Goal: Task Accomplishment & Management: Complete application form

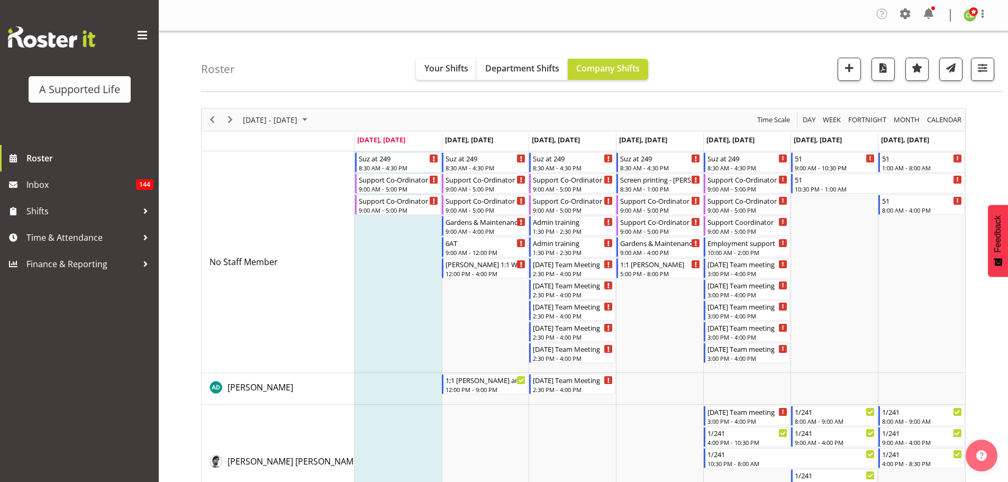
scroll to position [3650, 0]
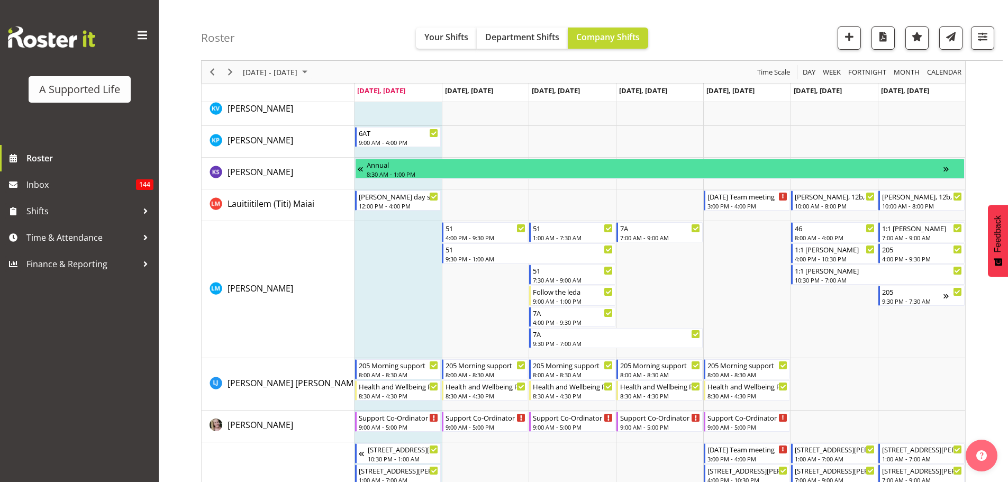
scroll to position [3598, 0]
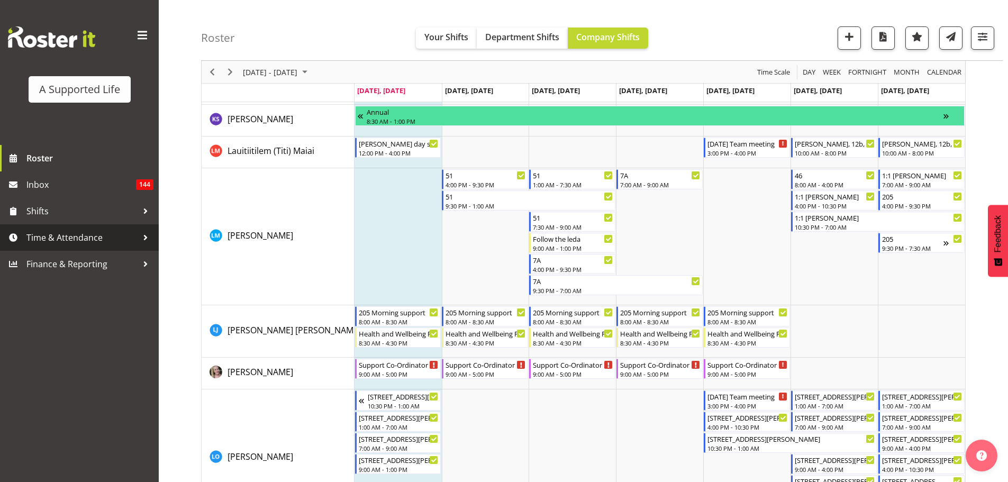
click at [50, 238] on span "Time & Attendance" at bounding box center [81, 238] width 111 height 16
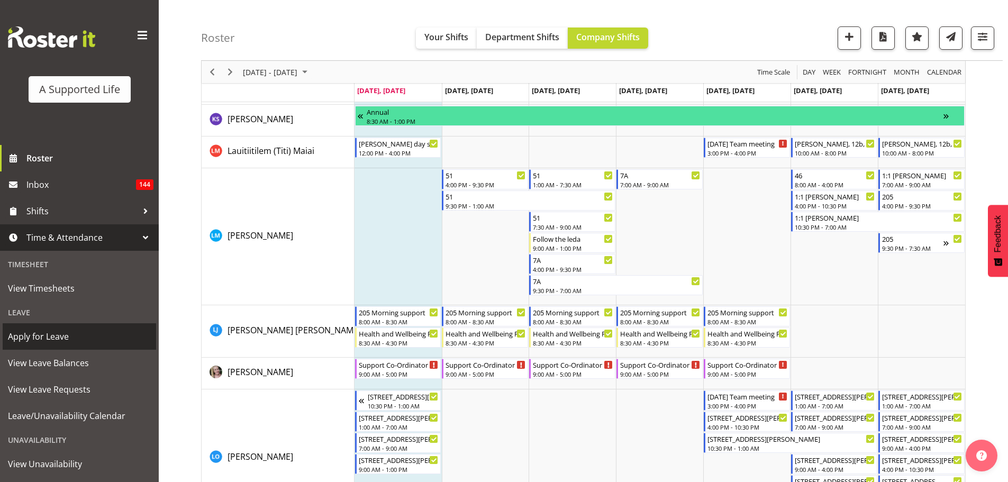
click at [78, 339] on span "Apply for Leave" at bounding box center [79, 337] width 143 height 16
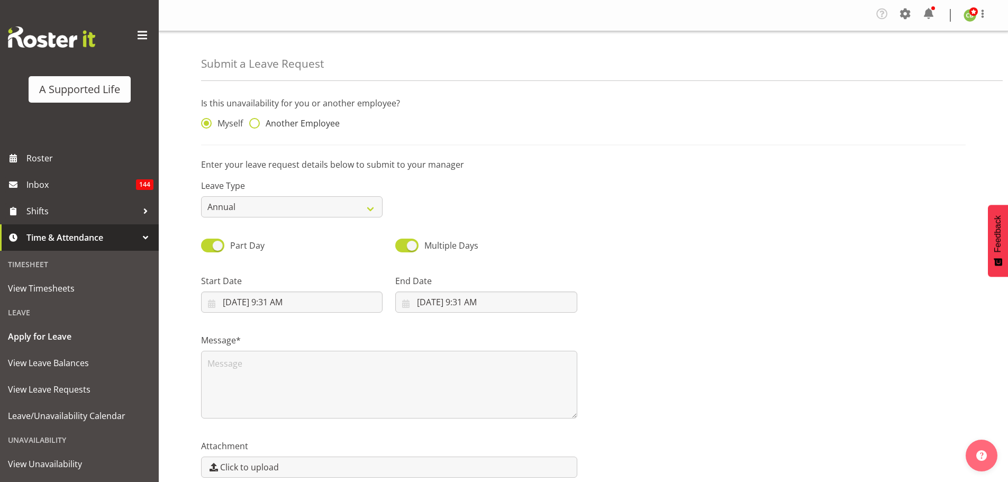
click at [251, 126] on span at bounding box center [254, 123] width 11 height 11
click at [251, 126] on input "Another Employee" at bounding box center [252, 123] width 7 height 7
radio input "true"
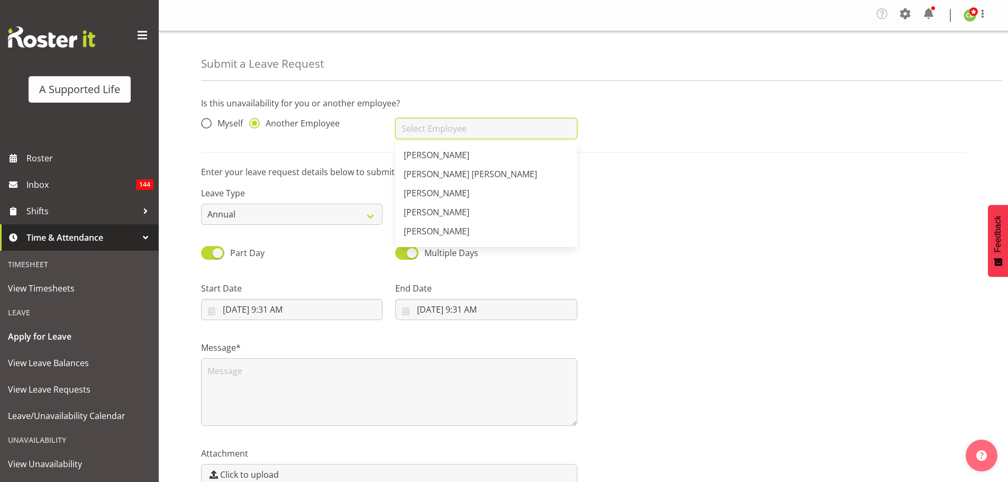
click at [471, 123] on input "text" at bounding box center [485, 128] width 181 height 21
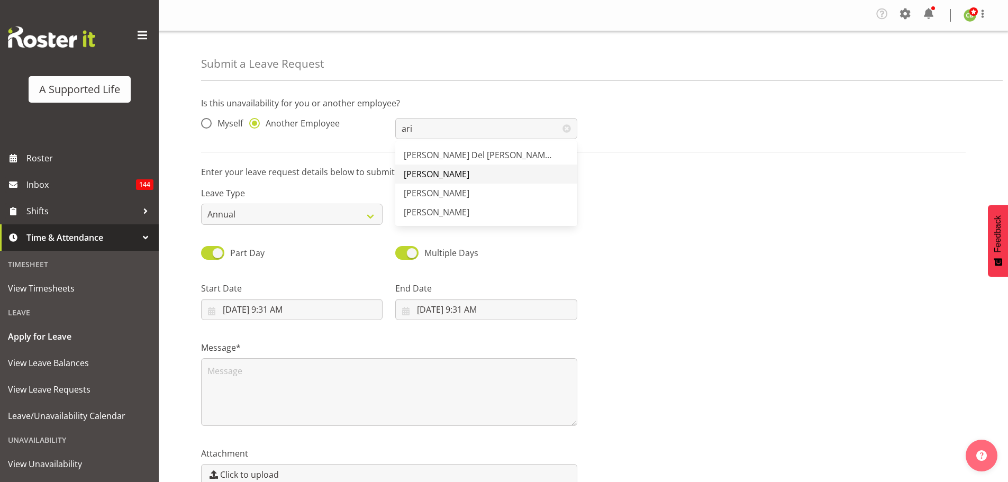
click at [454, 172] on span "[PERSON_NAME]" at bounding box center [437, 174] width 66 height 12
type input "[PERSON_NAME]"
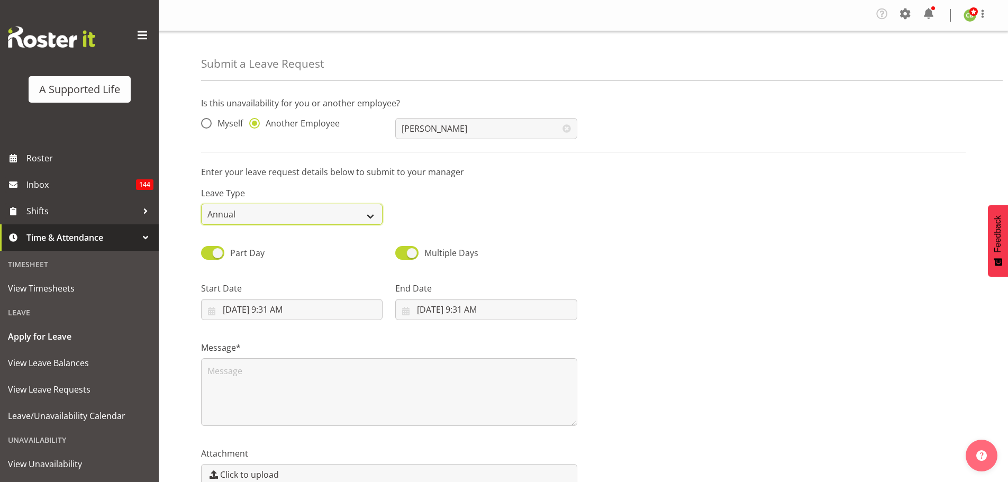
click at [301, 215] on select "Annual Sick Bereavement Domestic Violence Parental Jury Service Day In Lieu Oth…" at bounding box center [291, 214] width 181 height 21
select select "Sick"
click at [201, 204] on select "Annual Sick Bereavement Domestic Violence Parental Jury Service Day In Lieu Oth…" at bounding box center [291, 214] width 181 height 21
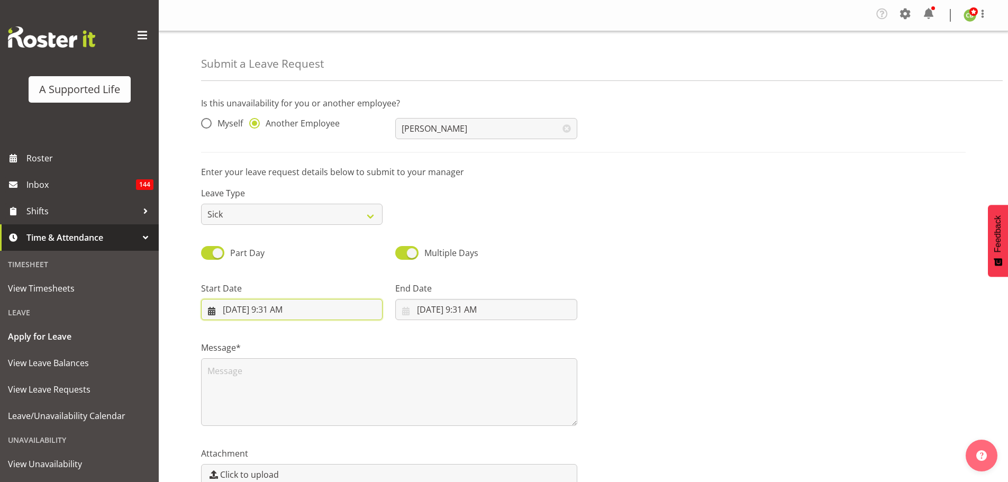
click at [306, 313] on input "9/8/2025, 9:31 AM" at bounding box center [291, 309] width 181 height 21
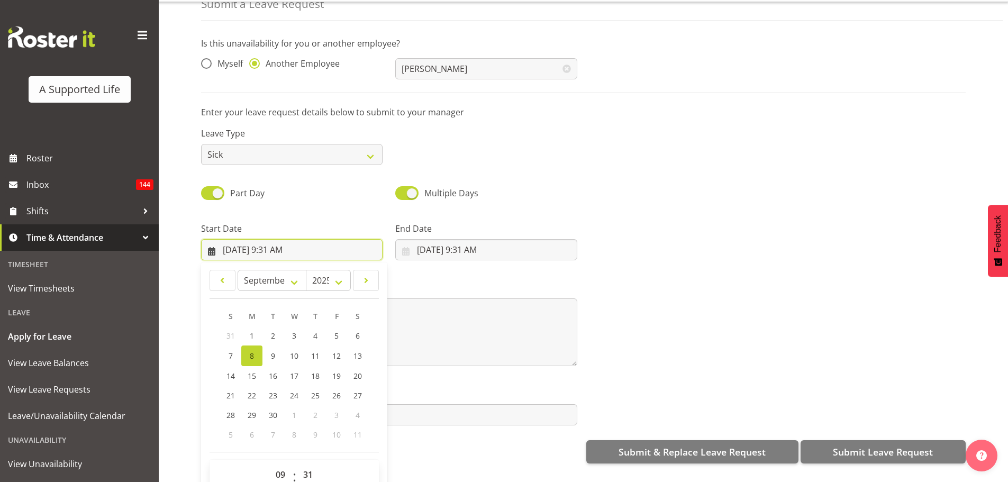
scroll to position [57, 0]
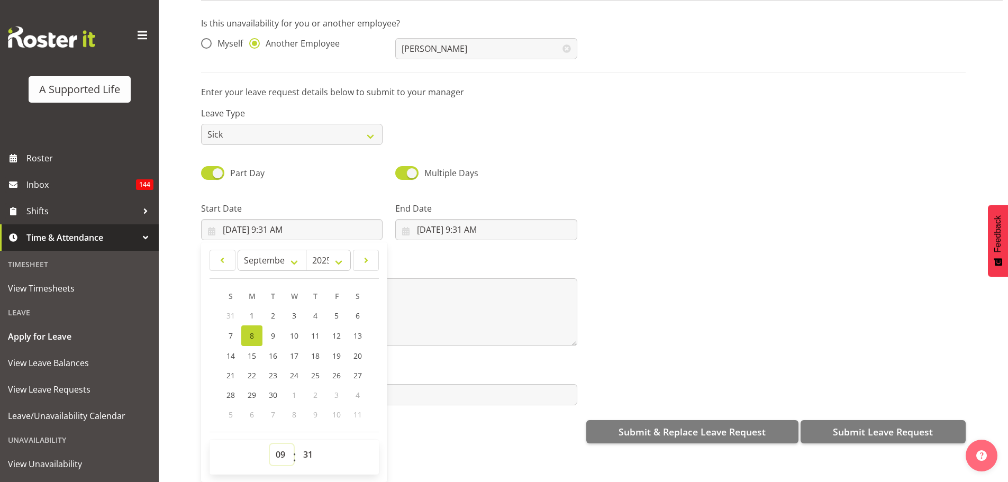
click at [278, 447] on select "00 01 02 03 04 05 06 07 08 09 10 11 12 13 14 15 16 17 18 19 20 21 22 23" at bounding box center [282, 454] width 24 height 21
select select "8"
click at [270, 444] on select "00 01 02 03 04 05 06 07 08 09 10 11 12 13 14 15 16 17 18 19 20 21 22 23" at bounding box center [282, 454] width 24 height 21
type input "9/8/2025, 8:31 AM"
click at [310, 447] on select "00 01 02 03 04 05 06 07 08 09 10 11 12 13 14 15 16 17 18 19 20 21 22 23 24 25 2…" at bounding box center [309, 454] width 24 height 21
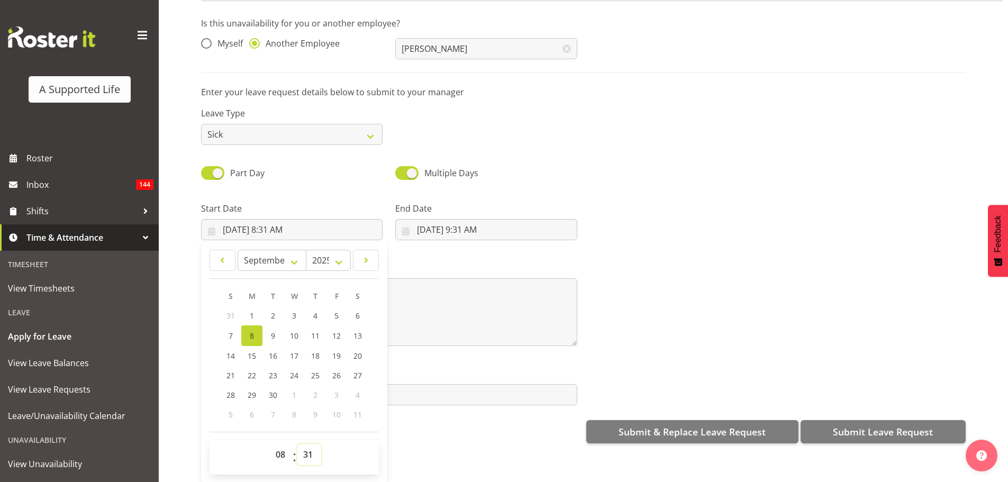
select select "30"
click at [297, 444] on select "00 01 02 03 04 05 06 07 08 09 10 11 12 13 14 15 16 17 18 19 20 21 22 23 24 25 2…" at bounding box center [309, 454] width 24 height 21
type input "9/8/2025, 8:30 AM"
click at [464, 221] on input "9/8/2025, 9:31 AM" at bounding box center [485, 229] width 181 height 21
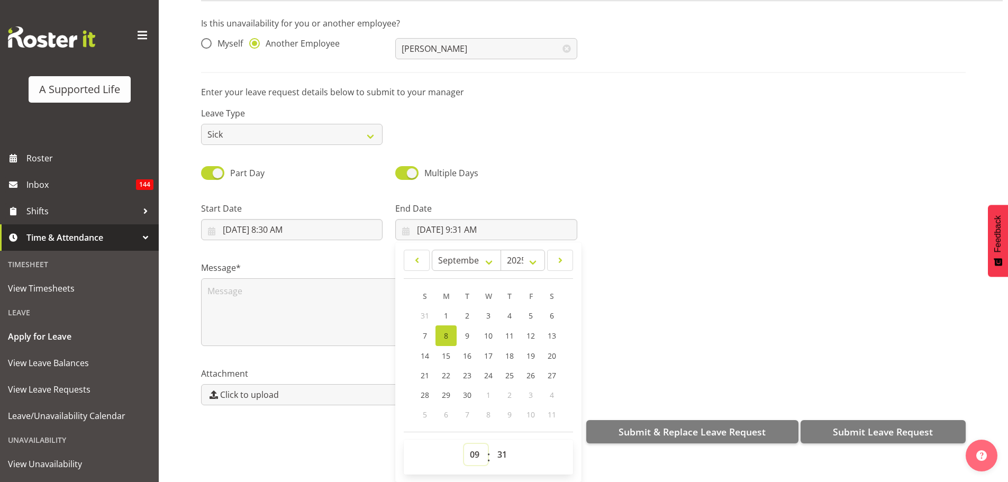
click at [469, 450] on select "00 01 02 03 04 05 06 07 08 09 10 11 12 13 14 15 16 17 18 19 20 21 22 23" at bounding box center [476, 454] width 24 height 21
select select "12"
click at [464, 444] on select "00 01 02 03 04 05 06 07 08 09 10 11 12 13 14 15 16 17 18 19 20 21 22 23" at bounding box center [476, 454] width 24 height 21
type input "9/8/2025, 12:31 PM"
drag, startPoint x: 499, startPoint y: 449, endPoint x: 499, endPoint y: 443, distance: 5.8
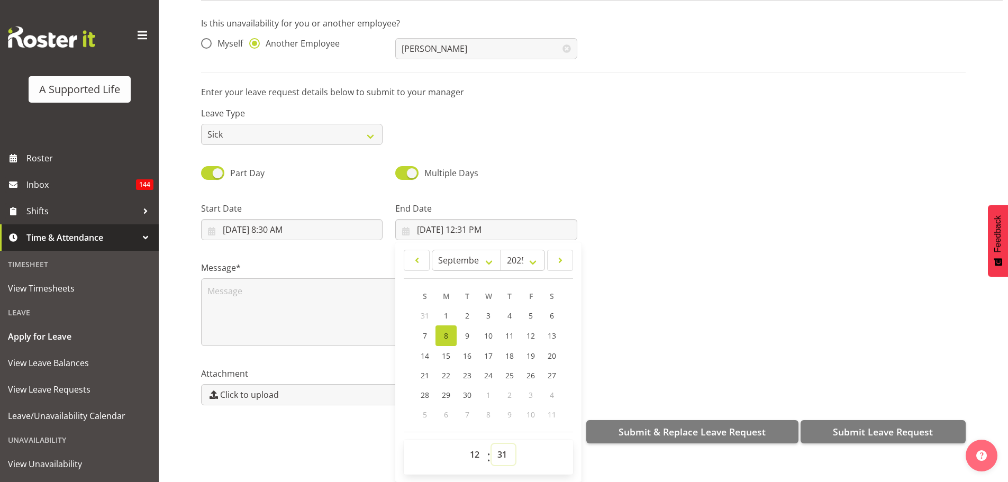
click at [499, 449] on select "00 01 02 03 04 05 06 07 08 09 10 11 12 13 14 15 16 17 18 19 20 21 22 23 24 25 2…" at bounding box center [504, 454] width 24 height 21
select select "30"
click at [492, 444] on select "00 01 02 03 04 05 06 07 08 09 10 11 12 13 14 15 16 17 18 19 20 21 22 23 24 25 2…" at bounding box center [504, 454] width 24 height 21
type input "9/8/2025, 12:30 PM"
click at [269, 305] on textarea at bounding box center [389, 312] width 376 height 68
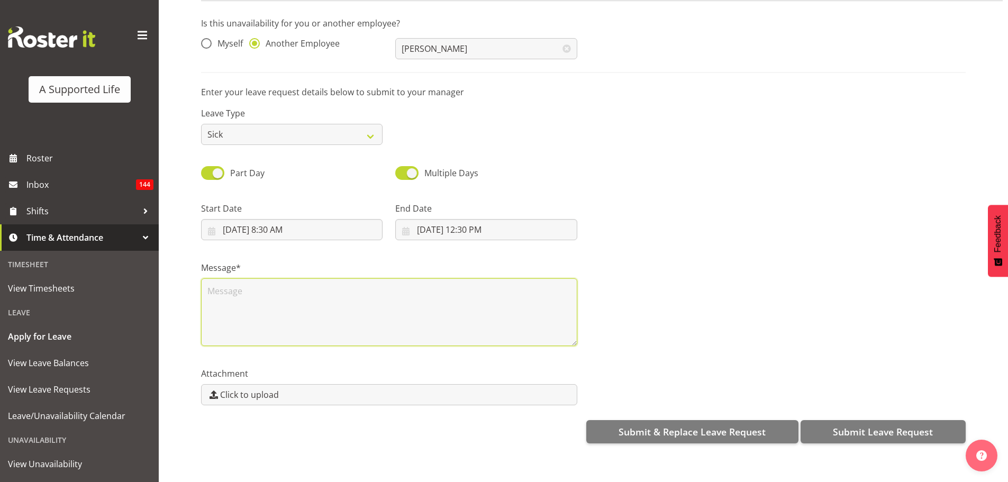
scroll to position [0, 0]
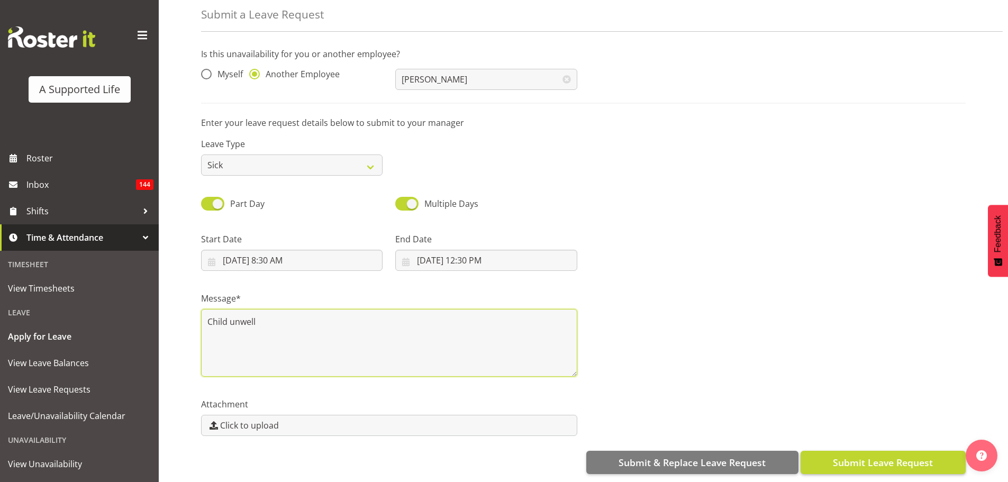
type textarea "Child unwell"
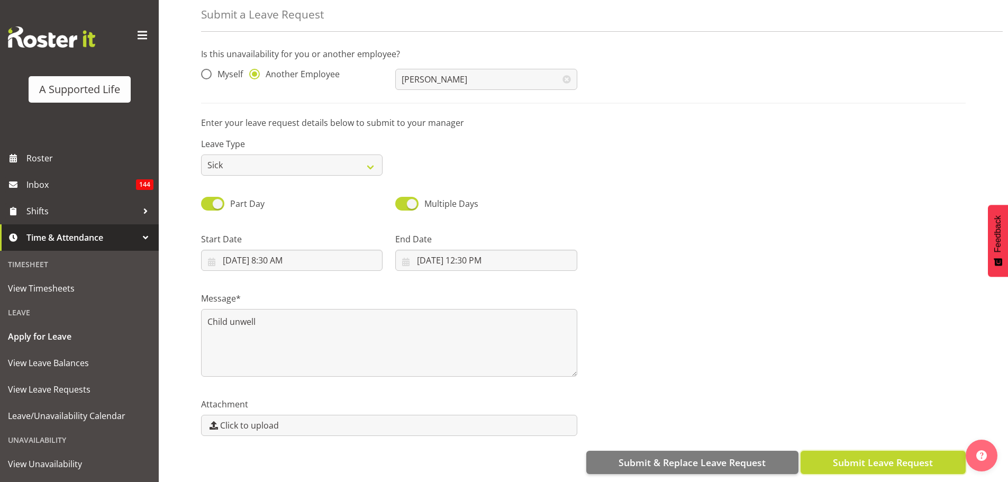
click at [925, 460] on span "Submit Leave Request" at bounding box center [883, 463] width 100 height 14
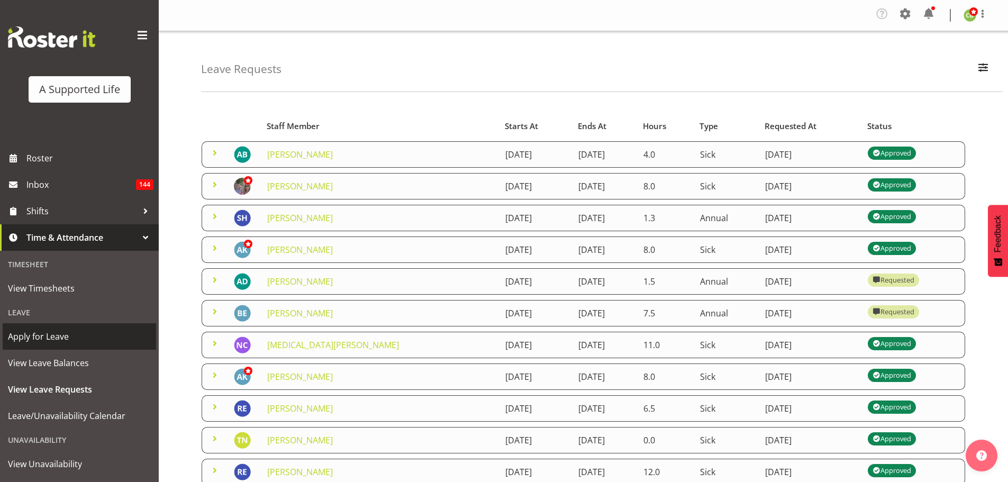
click at [72, 335] on span "Apply for Leave" at bounding box center [79, 337] width 143 height 16
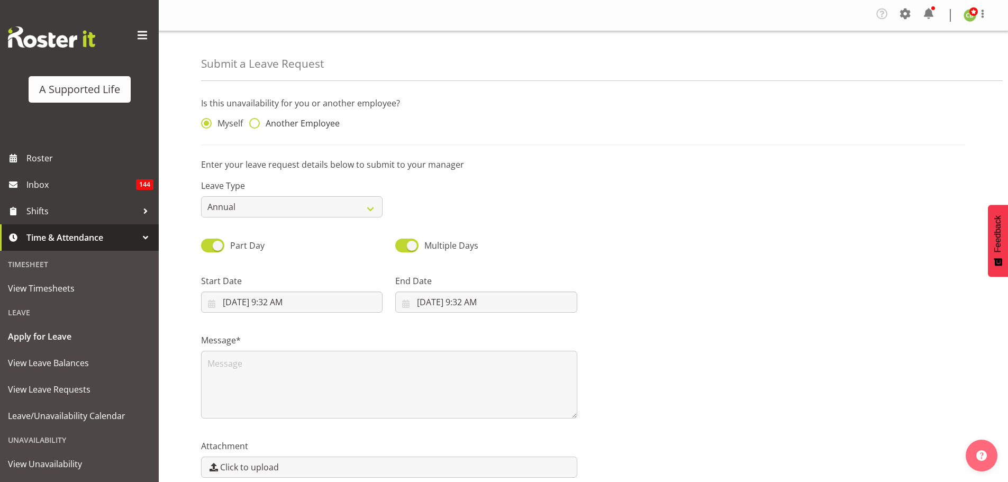
click at [251, 123] on span at bounding box center [254, 123] width 11 height 11
click at [251, 123] on input "Another Employee" at bounding box center [252, 123] width 7 height 7
radio input "true"
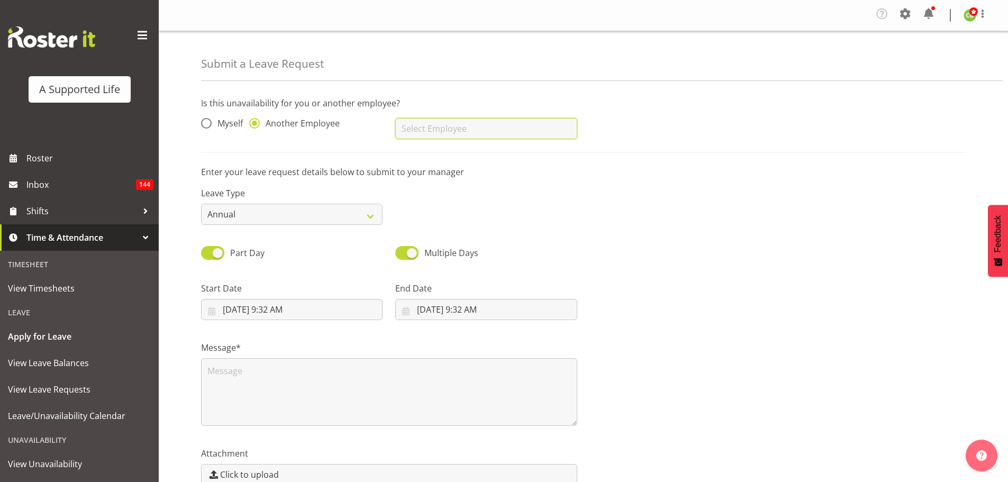
click at [440, 122] on input "text" at bounding box center [485, 128] width 181 height 21
click at [458, 158] on span "[PERSON_NAME]" at bounding box center [437, 155] width 66 height 12
type input "[PERSON_NAME]"
click at [296, 211] on select "Annual Sick Bereavement Domestic Violence Parental Jury Service Day In Lieu Oth…" at bounding box center [291, 214] width 181 height 21
select select "Sick"
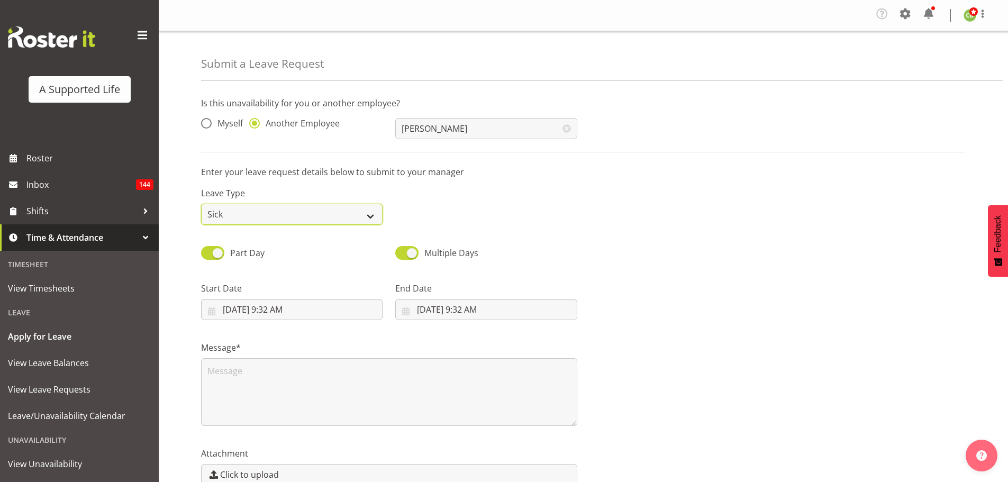
click at [201, 204] on select "Annual Sick Bereavement Domestic Violence Parental Jury Service Day In Lieu Oth…" at bounding box center [291, 214] width 181 height 21
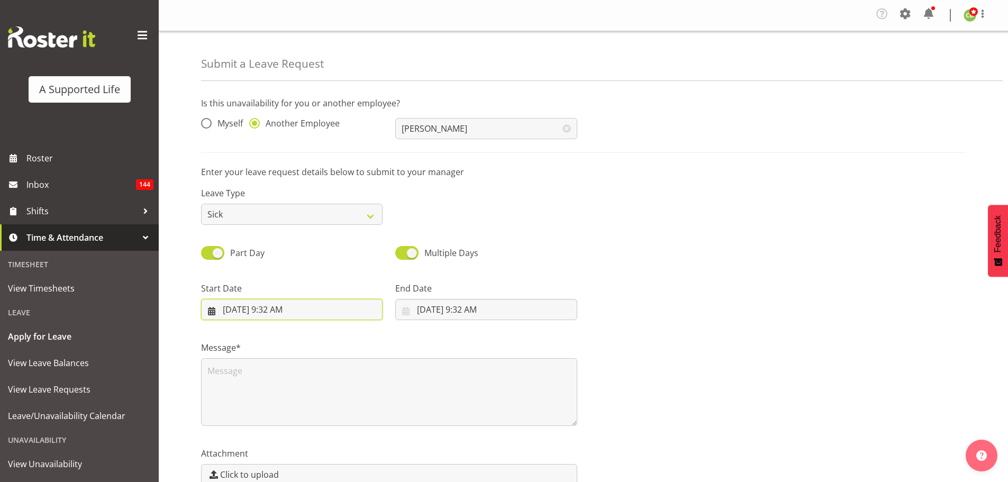
click at [246, 312] on input "9/8/2025, 9:32 AM" at bounding box center [291, 309] width 181 height 21
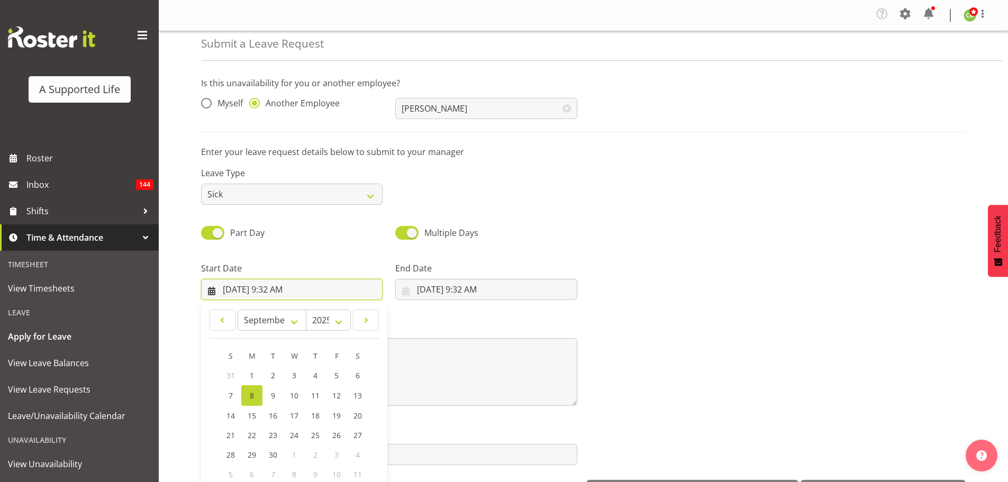
scroll to position [31, 0]
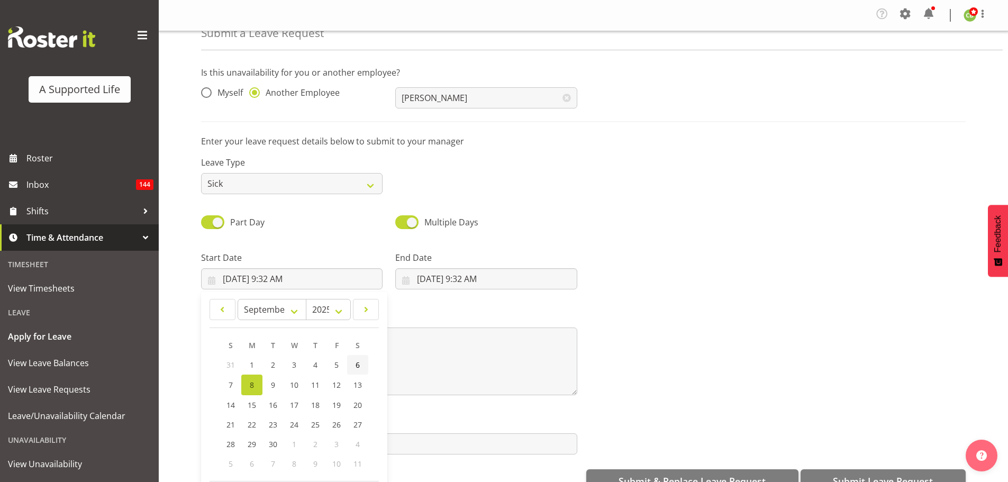
click at [361, 367] on link "6" at bounding box center [357, 365] width 21 height 20
type input "9/6/2025, 9:32 AM"
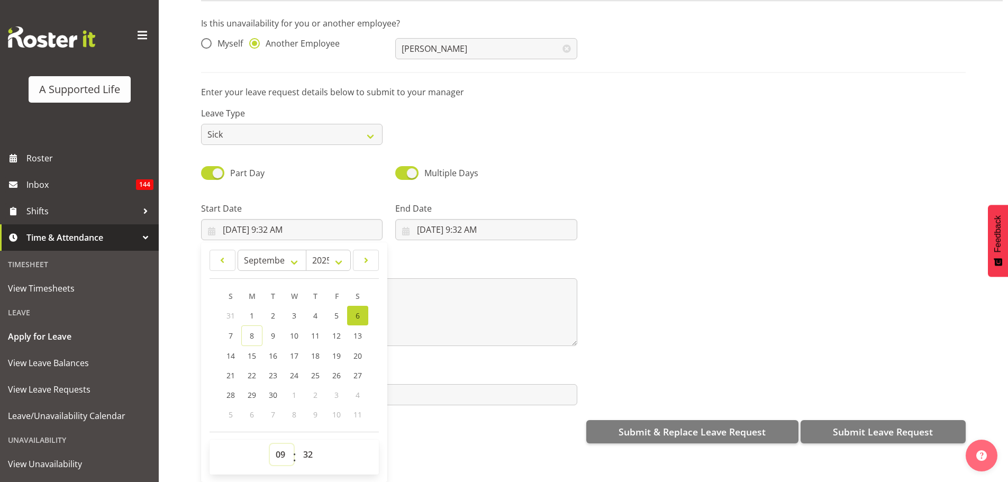
click at [275, 444] on select "00 01 02 03 04 05 06 07 08 09 10 11 12 13 14 15 16 17 18 19 20 21 22 23" at bounding box center [282, 454] width 24 height 21
select select "16"
click at [270, 444] on select "00 01 02 03 04 05 06 07 08 09 10 11 12 13 14 15 16 17 18 19 20 21 22 23" at bounding box center [282, 454] width 24 height 21
type input "9/6/2025, 4:32 PM"
click at [306, 448] on select "00 01 02 03 04 05 06 07 08 09 10 11 12 13 14 15 16 17 18 19 20 21 22 23 24 25 2…" at bounding box center [309, 454] width 24 height 21
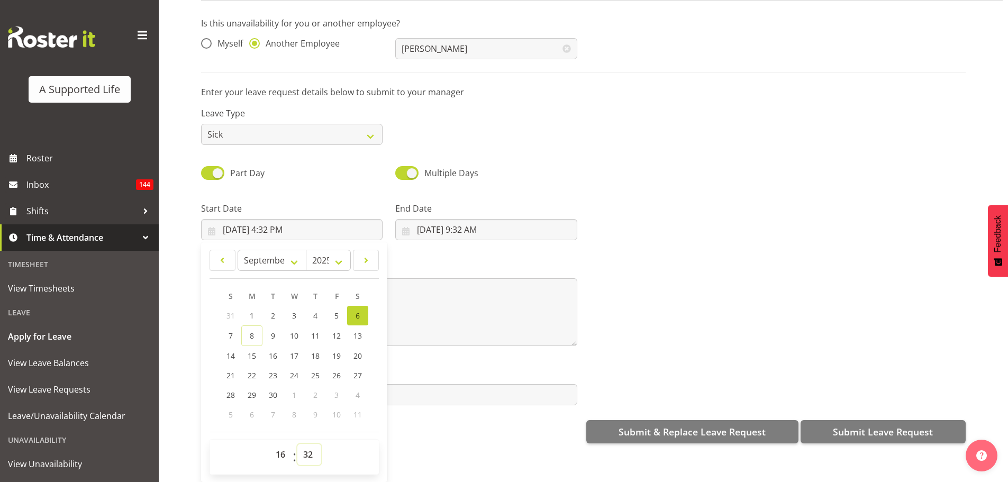
select select "0"
click at [297, 444] on select "00 01 02 03 04 05 06 07 08 09 10 11 12 13 14 15 16 17 18 19 20 21 22 23 24 25 2…" at bounding box center [309, 454] width 24 height 21
type input "9/6/2025, 4:00 PM"
click at [448, 219] on input "9/8/2025, 9:32 AM" at bounding box center [485, 229] width 181 height 21
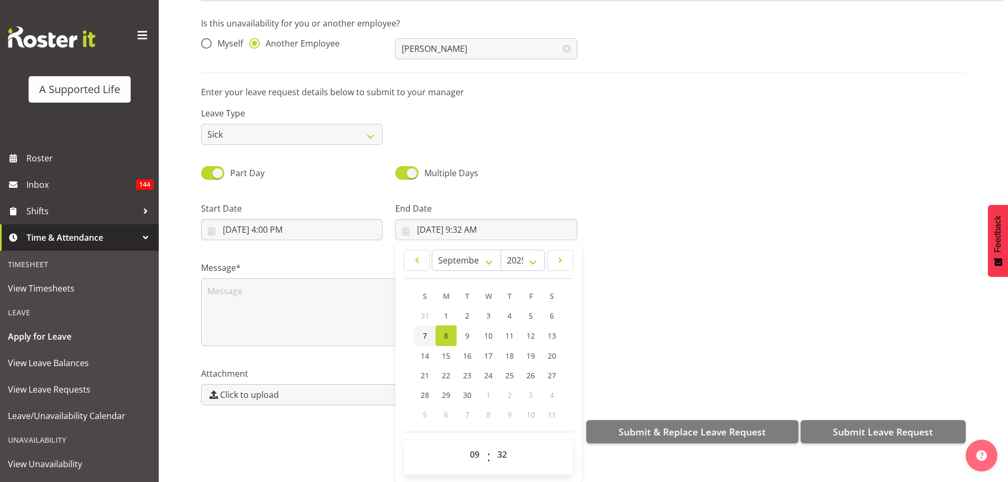
click at [424, 331] on span "7" at bounding box center [425, 336] width 4 height 10
type input "9/7/2025, 9:32 AM"
click at [498, 444] on select "00 01 02 03 04 05 06 07 08 09 10 11 12 13 14 15 16 17 18 19 20 21 22 23 24 25 2…" at bounding box center [504, 454] width 24 height 21
select select "0"
click at [492, 444] on select "00 01 02 03 04 05 06 07 08 09 10 11 12 13 14 15 16 17 18 19 20 21 22 23 24 25 2…" at bounding box center [504, 454] width 24 height 21
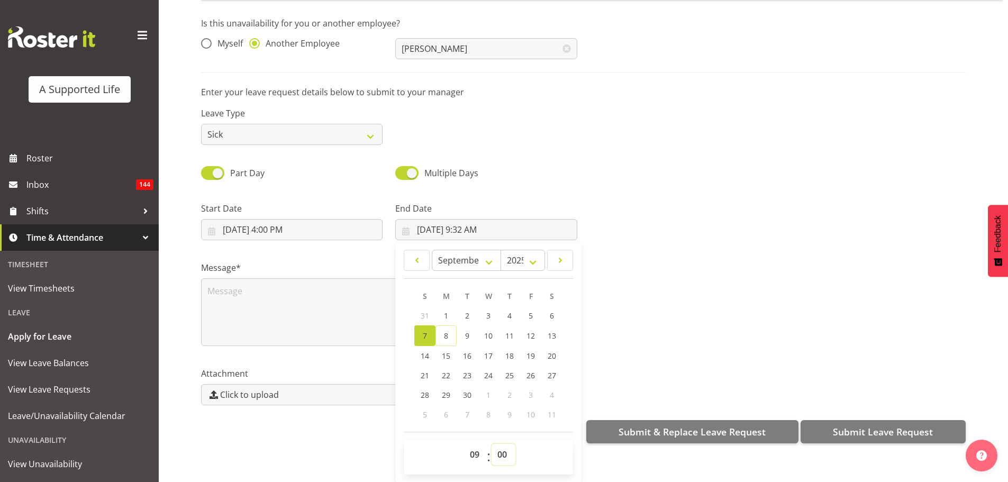
type input "9/7/2025, 9:00 AM"
click at [295, 290] on textarea at bounding box center [389, 312] width 376 height 68
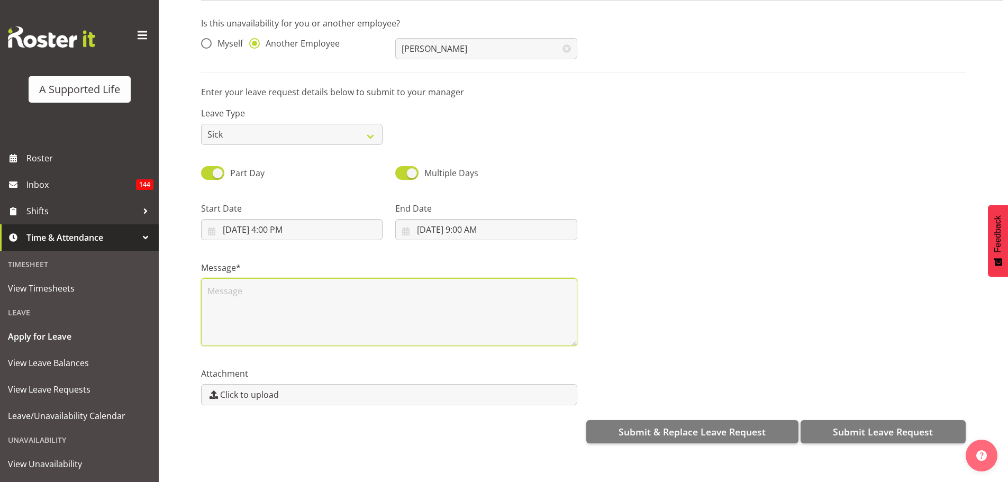
scroll to position [0, 0]
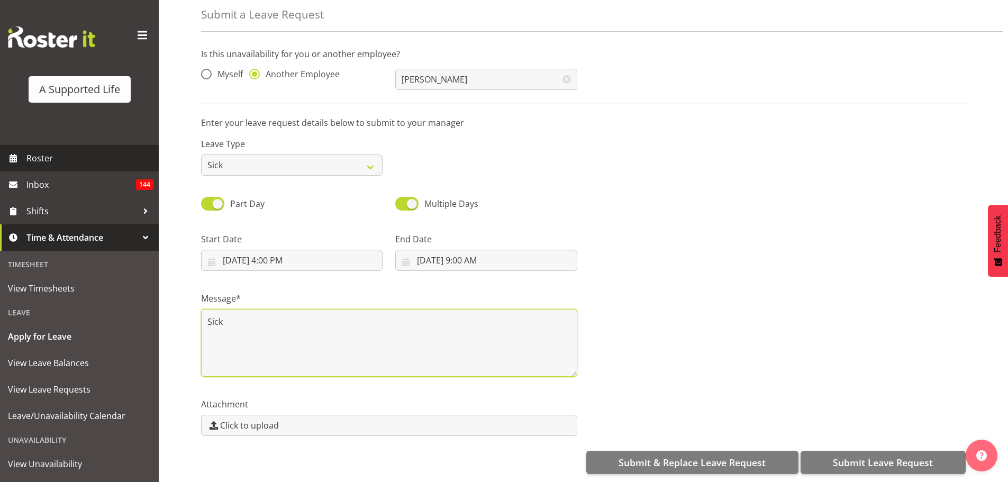
type textarea "Sick"
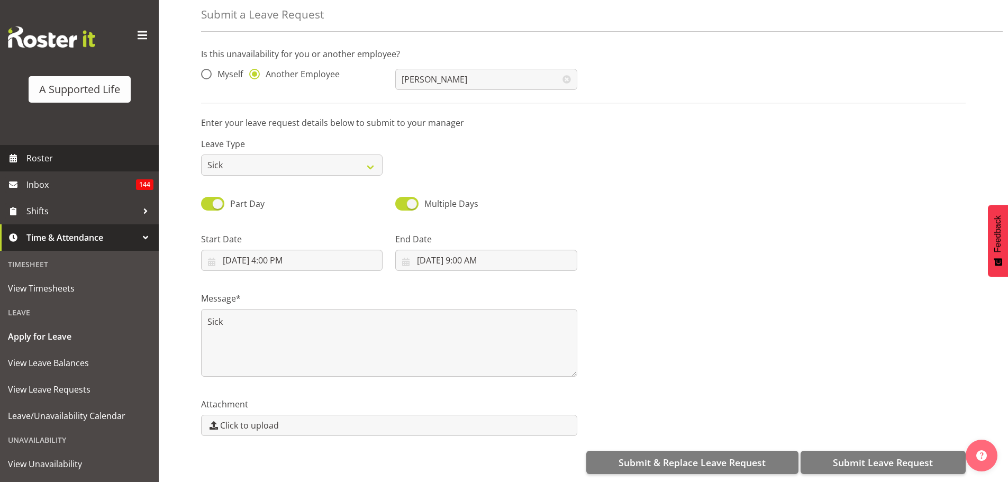
click at [97, 167] on link "Roster" at bounding box center [79, 158] width 159 height 26
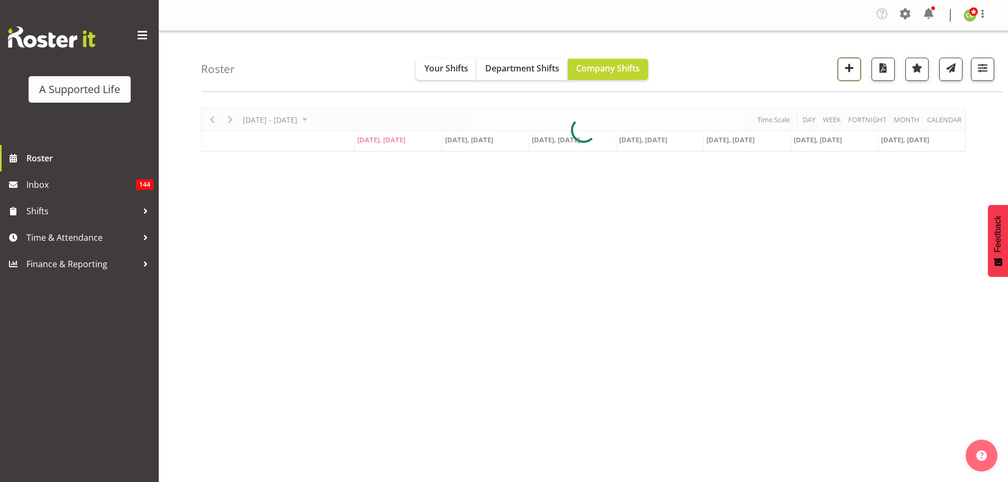
click at [849, 69] on span "button" at bounding box center [849, 68] width 14 height 14
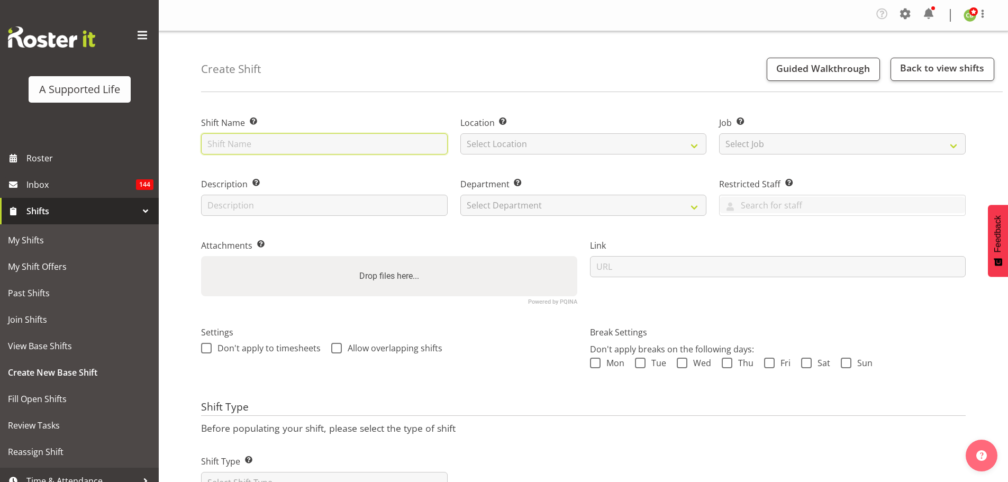
click at [322, 139] on input "text" at bounding box center [324, 143] width 247 height 21
type input "Additional Support"
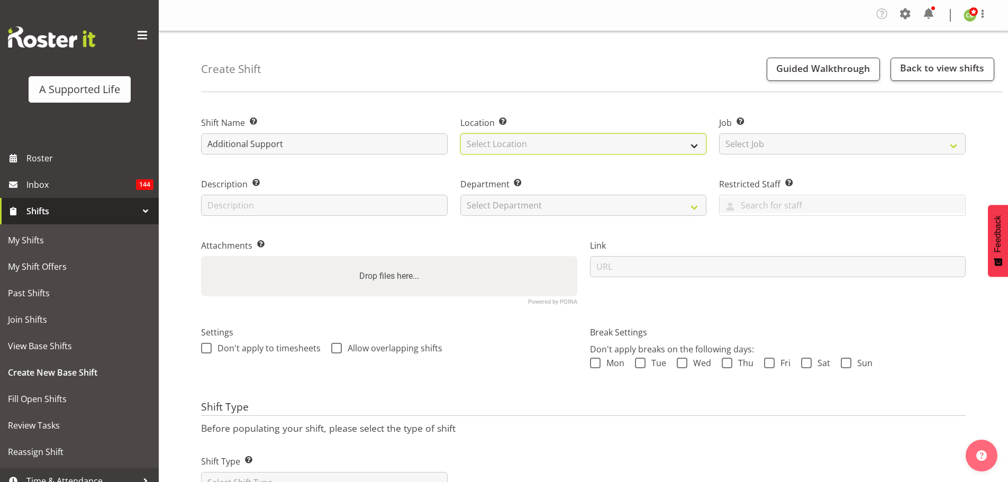
click at [545, 148] on select "Select Location" at bounding box center [583, 143] width 247 height 21
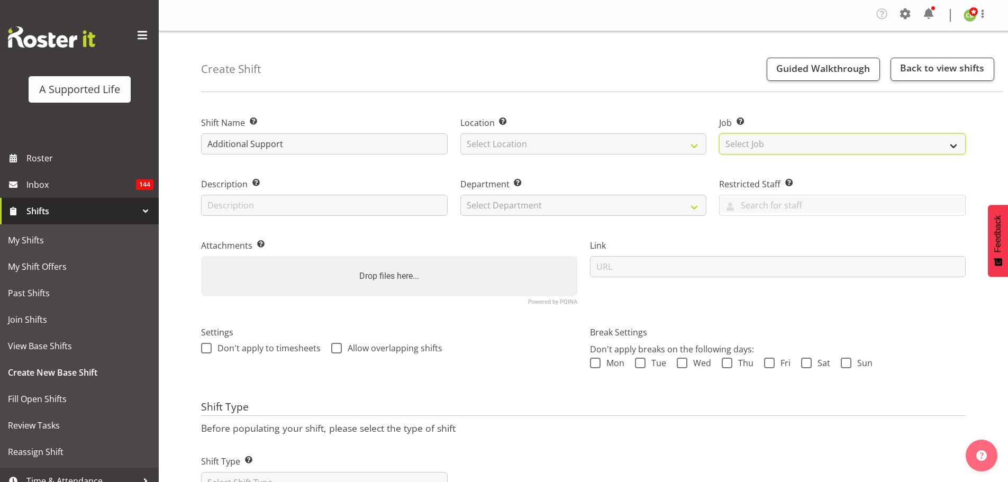
click at [758, 147] on select "Select Job Create new job Accounts and Payroll Admin Support Aspirations and Su…" at bounding box center [842, 143] width 247 height 21
select select "4112"
click at [719, 133] on select "Select Job Create new job Accounts and Payroll Admin Support Aspirations and Su…" at bounding box center [842, 143] width 247 height 21
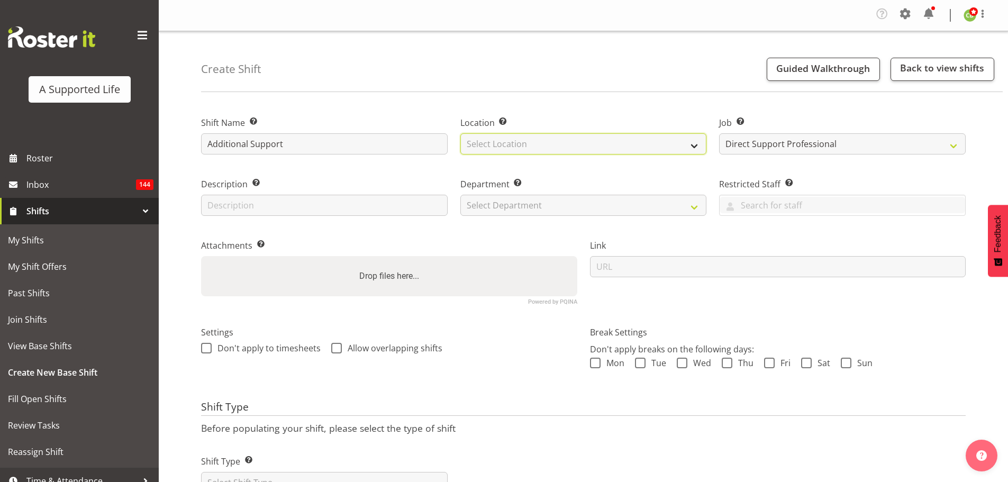
click at [632, 147] on select "Select Location [STREET_ADDRESS][GEOGRAPHIC_DATA][PERSON_NAME][PERSON_NAME] [GE…" at bounding box center [583, 143] width 247 height 21
select select "914"
click at [460, 133] on select "Select Location [STREET_ADDRESS][GEOGRAPHIC_DATA][PERSON_NAME][PERSON_NAME] [GE…" at bounding box center [583, 143] width 247 height 21
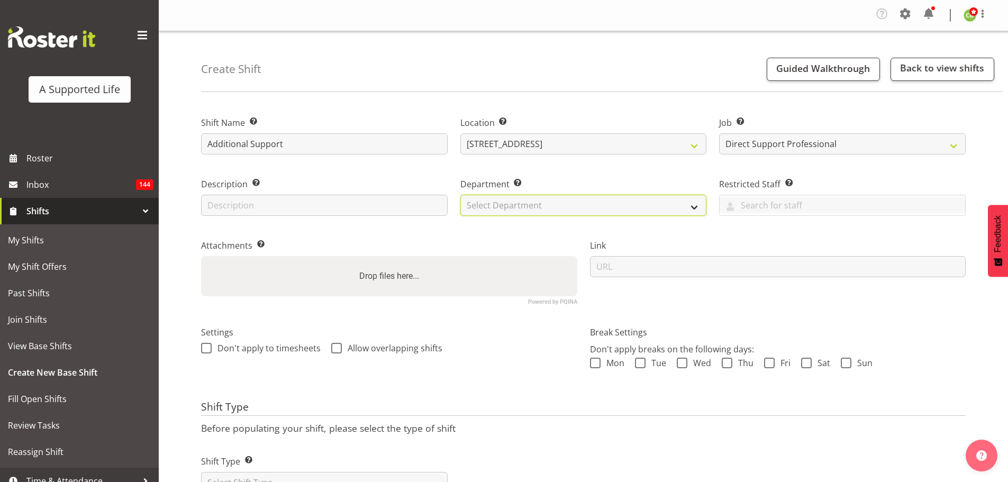
click at [507, 215] on select "Select Department Direct Support Office Crew Other two4nine" at bounding box center [583, 205] width 247 height 21
select select "564"
click at [460, 195] on select "Select Department Direct Support Office Crew Other two4nine" at bounding box center [583, 205] width 247 height 21
click at [210, 343] on span at bounding box center [206, 348] width 11 height 11
click at [208, 345] on input "Don't apply to timesheets" at bounding box center [204, 348] width 7 height 7
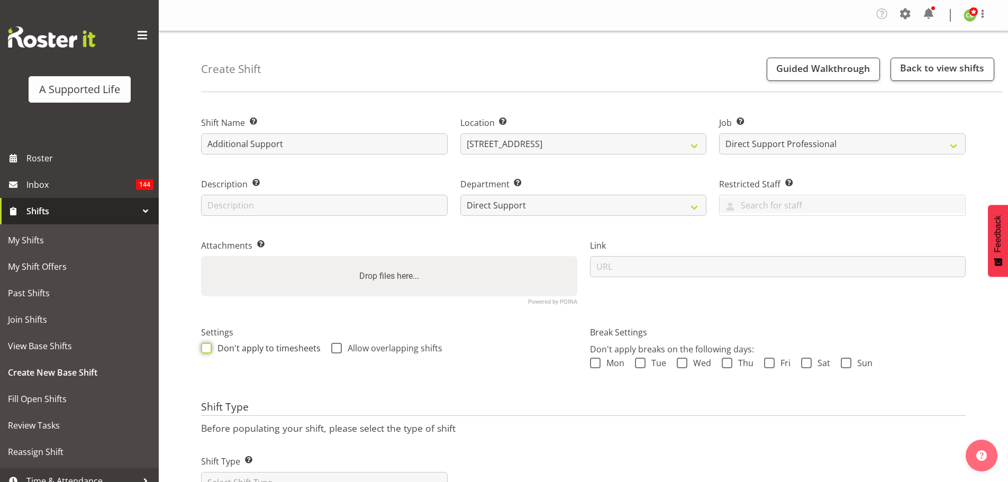
checkbox input "true"
click at [331, 352] on span at bounding box center [336, 348] width 11 height 11
click at [331, 352] on input "Allow overlapping shifts" at bounding box center [334, 348] width 7 height 7
checkbox input "true"
click at [206, 342] on div "Settings Don't apply to timesheets Allow overlapping shifts" at bounding box center [389, 341] width 376 height 31
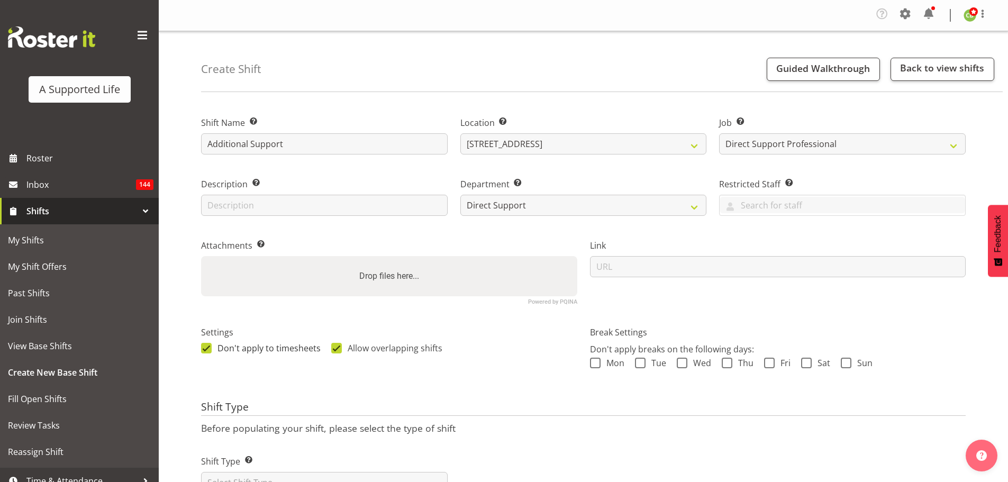
click at [206, 348] on span at bounding box center [206, 348] width 11 height 11
click at [206, 348] on input "Don't apply to timesheets" at bounding box center [204, 348] width 7 height 7
checkbox input "false"
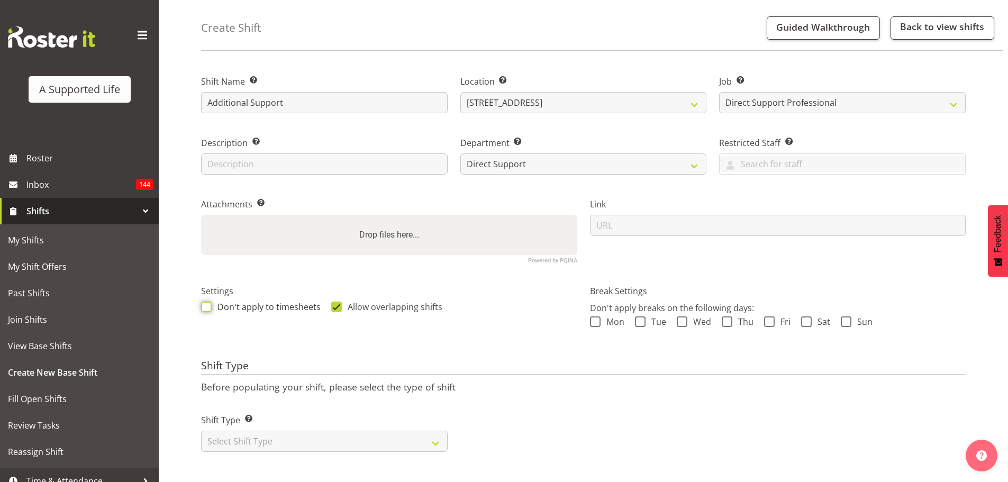
scroll to position [49, 0]
click at [276, 431] on select "Select Shift Type One Off Shift Recurring Shift Rotating Shift" at bounding box center [324, 441] width 247 height 21
select select "one_off"
click at [201, 431] on select "Select Shift Type One Off Shift Recurring Shift Rotating Shift" at bounding box center [324, 441] width 247 height 21
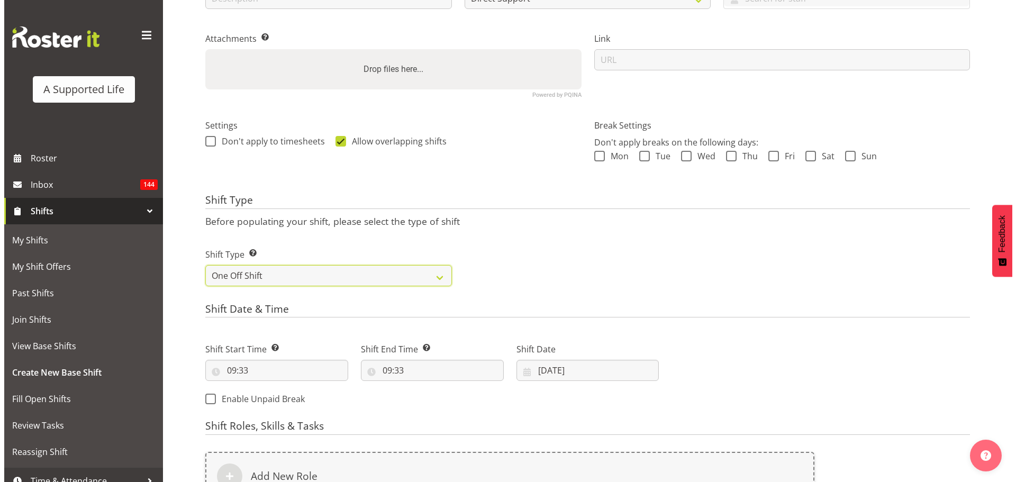
scroll to position [367, 0]
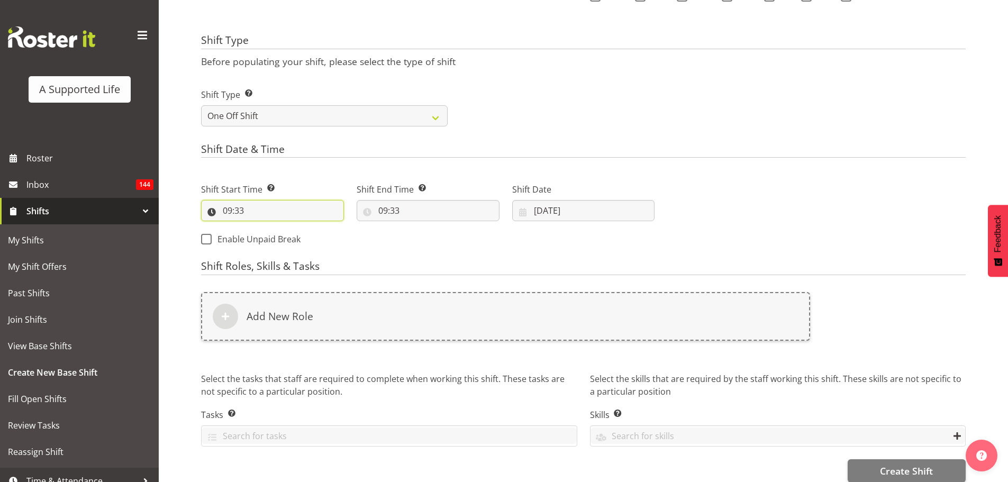
click at [262, 205] on input "09:33" at bounding box center [272, 210] width 143 height 21
drag, startPoint x: 297, startPoint y: 236, endPoint x: 298, endPoint y: 229, distance: 7.5
click at [297, 236] on select "00 01 02 03 04 05 06 07 08 09 10 11 12 13 14 15 16 17 18 19 20 21 22 23 24 25 2…" at bounding box center [301, 238] width 24 height 21
select select "0"
click at [289, 228] on select "00 01 02 03 04 05 06 07 08 09 10 11 12 13 14 15 16 17 18 19 20 21 22 23 24 25 2…" at bounding box center [301, 238] width 24 height 21
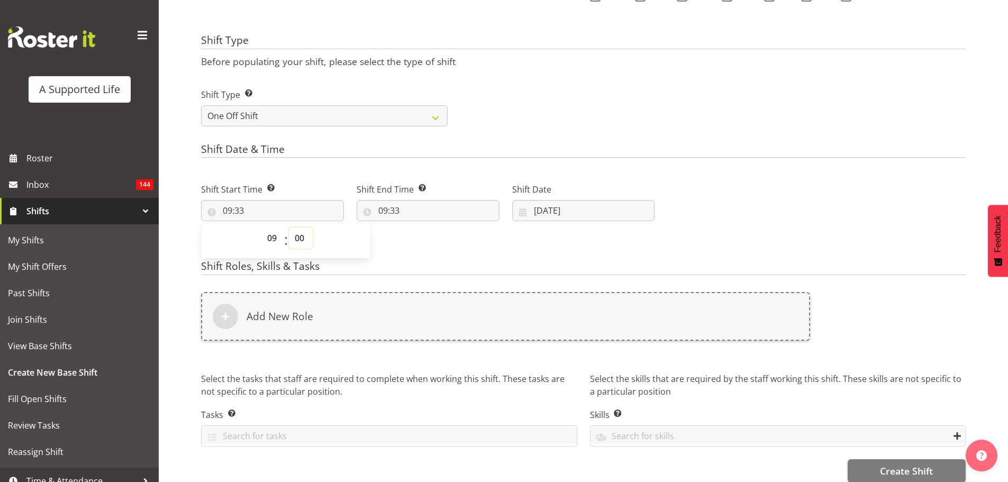
type input "09:00"
click at [405, 205] on input "09:33" at bounding box center [428, 210] width 143 height 21
click at [429, 241] on select "00 01 02 03 04 05 06 07 08 09 10 11 12 13 14 15 16 17 18 19 20 21 22 23" at bounding box center [429, 238] width 24 height 21
select select "16"
click at [417, 228] on select "00 01 02 03 04 05 06 07 08 09 10 11 12 13 14 15 16 17 18 19 20 21 22 23" at bounding box center [429, 238] width 24 height 21
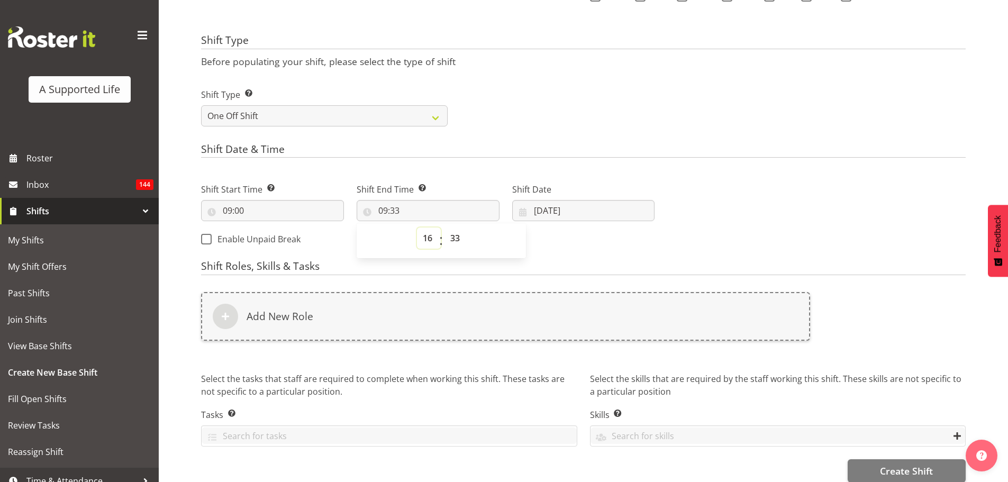
type input "16:33"
click at [456, 233] on select "00 01 02 03 04 05 06 07 08 09 10 11 12 13 14 15 16 17 18 19 20 21 22 23 24 25 2…" at bounding box center [456, 238] width 24 height 21
select select "0"
click at [444, 228] on select "00 01 02 03 04 05 06 07 08 09 10 11 12 13 14 15 16 17 18 19 20 21 22 23 24 25 2…" at bounding box center [456, 238] width 24 height 21
type input "16:00"
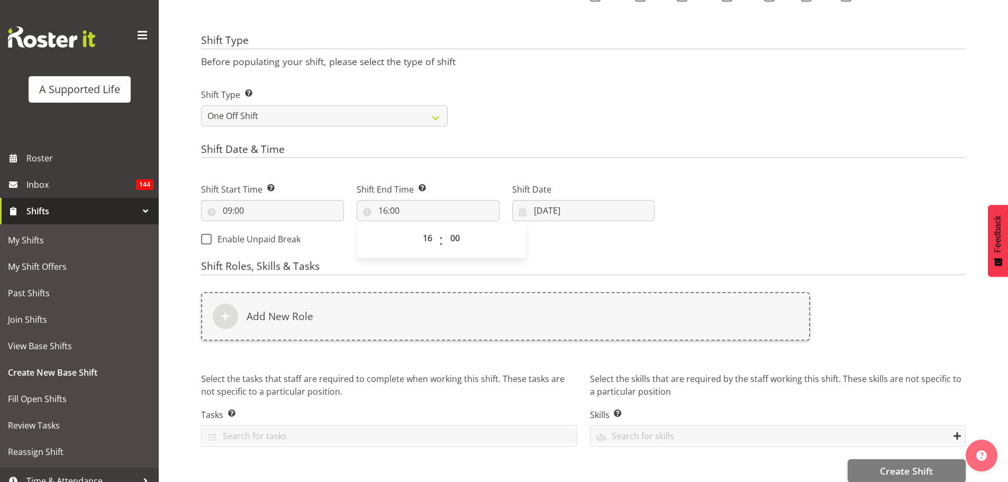
click at [555, 230] on div "Shift Start Time Set the time of the day you wish this shift to start 09:00 00 …" at bounding box center [428, 211] width 466 height 86
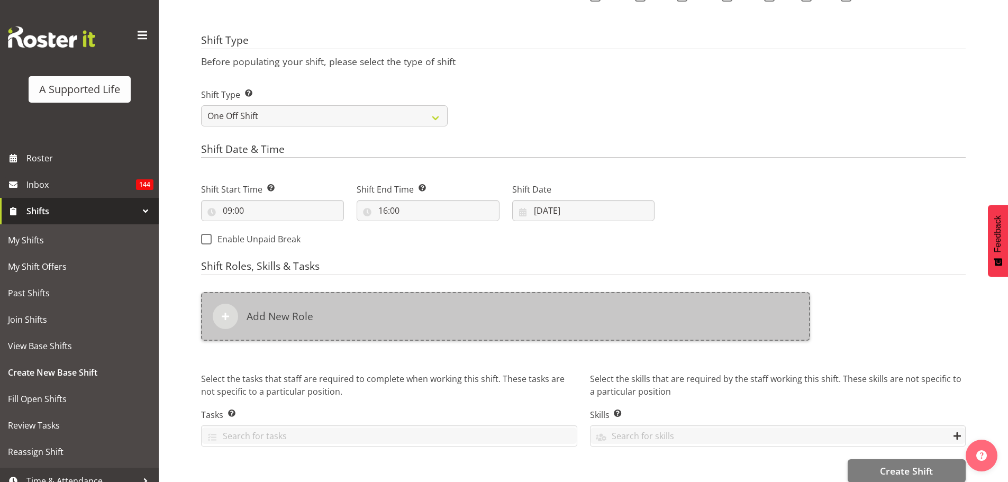
click at [275, 328] on div "Add New Role" at bounding box center [505, 316] width 609 height 49
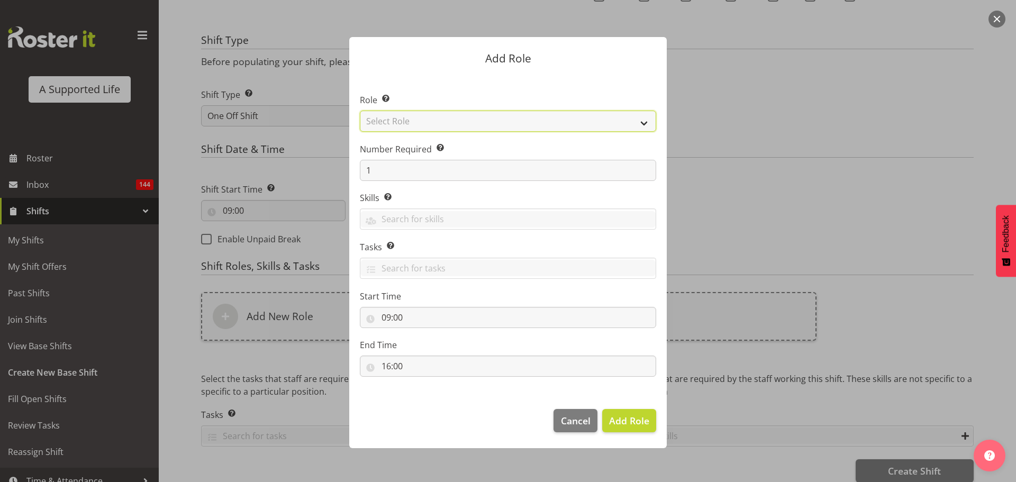
click at [513, 124] on select "Select Role Accounts and Payroll Admin Support Aspirations & Support Facilitato…" at bounding box center [508, 121] width 296 height 21
select select "519"
click at [360, 111] on select "Select Role Accounts and Payroll Admin Support Aspirations & Support Facilitato…" at bounding box center [508, 121] width 296 height 21
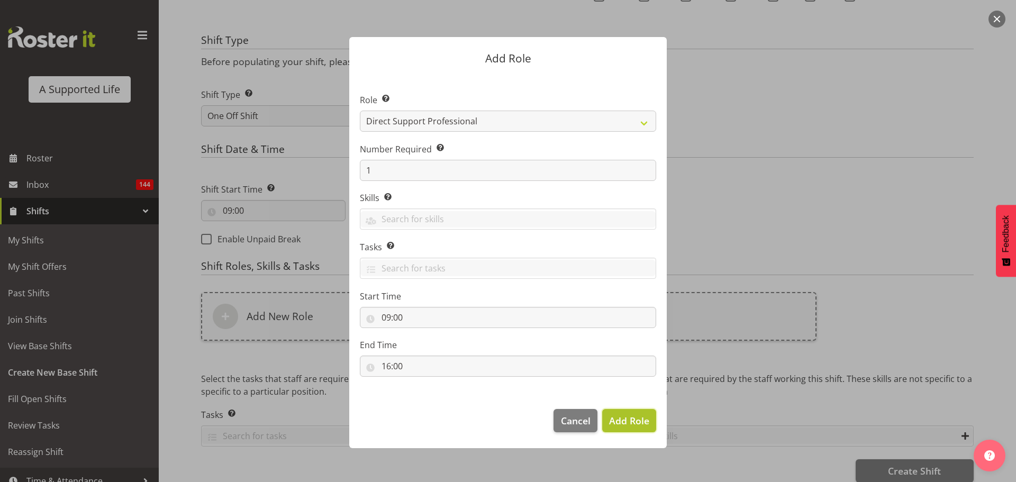
click at [641, 424] on span "Add Role" at bounding box center [629, 420] width 40 height 13
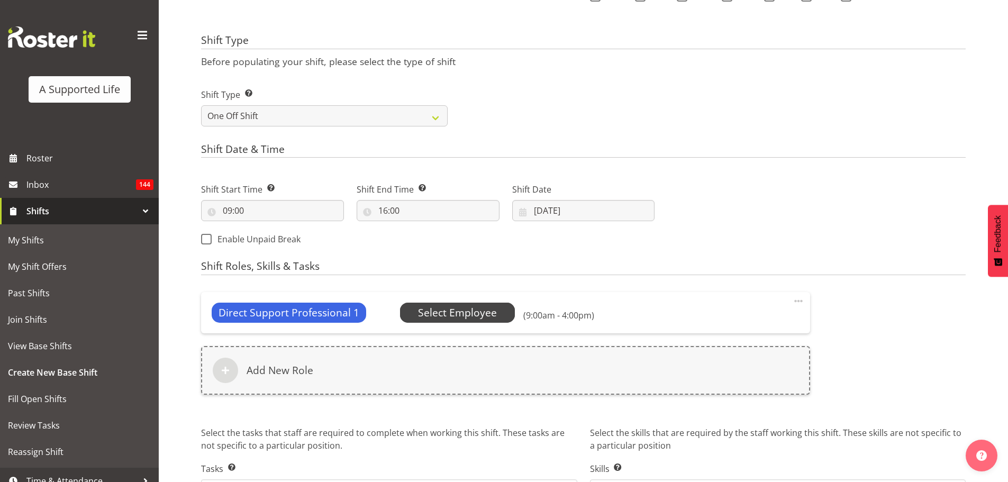
click at [460, 313] on span "Select Employee" at bounding box center [457, 312] width 79 height 15
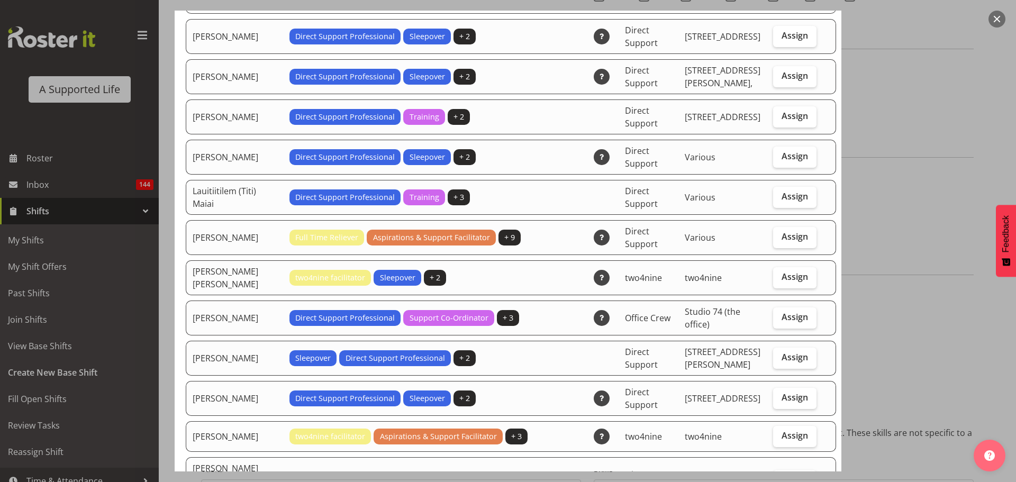
scroll to position [1852, 0]
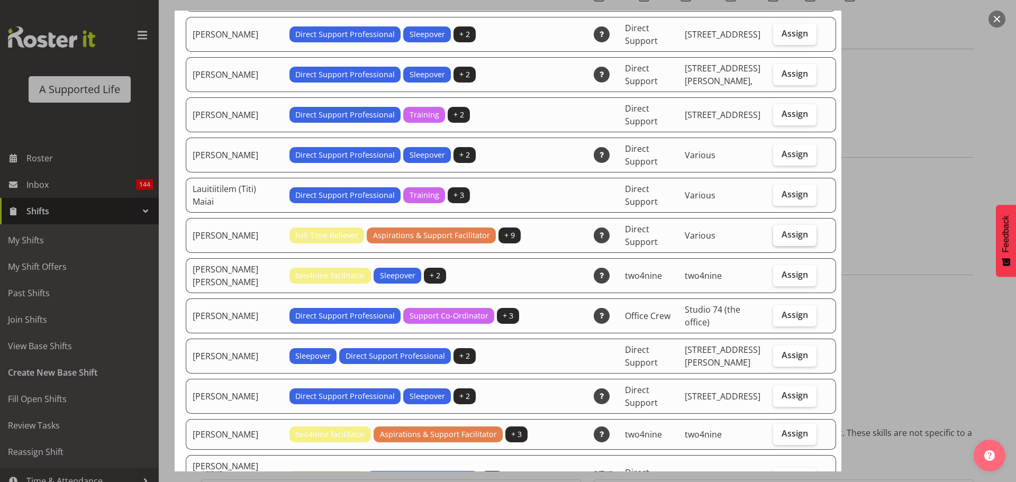
click at [781, 229] on span "Assign" at bounding box center [794, 234] width 26 height 11
click at [773, 231] on input "Assign" at bounding box center [776, 234] width 7 height 7
checkbox input "true"
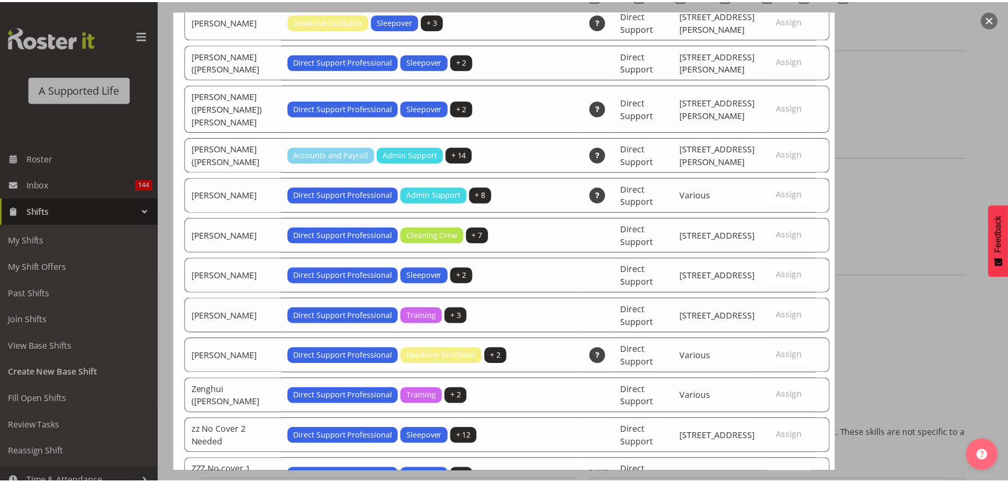
scroll to position [3206, 0]
